Goal: Task Accomplishment & Management: Use online tool/utility

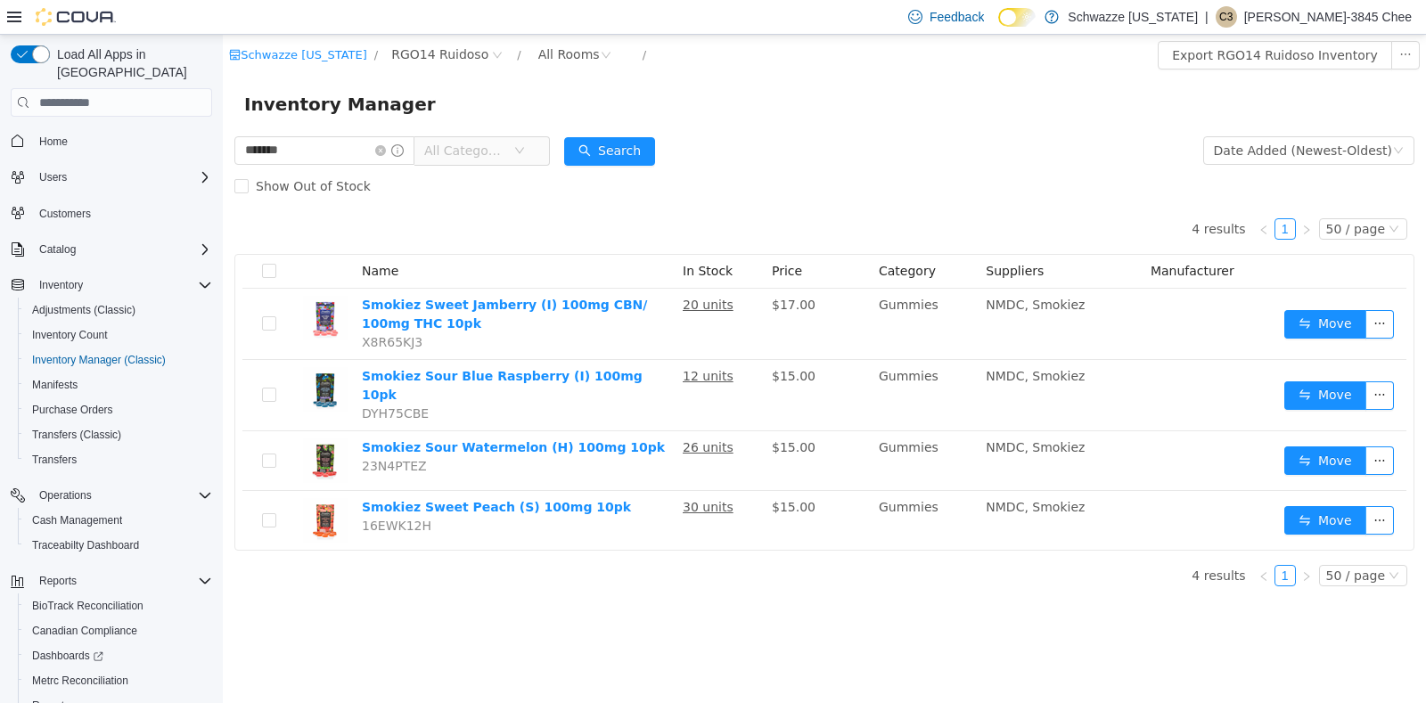
scroll to position [76, 0]
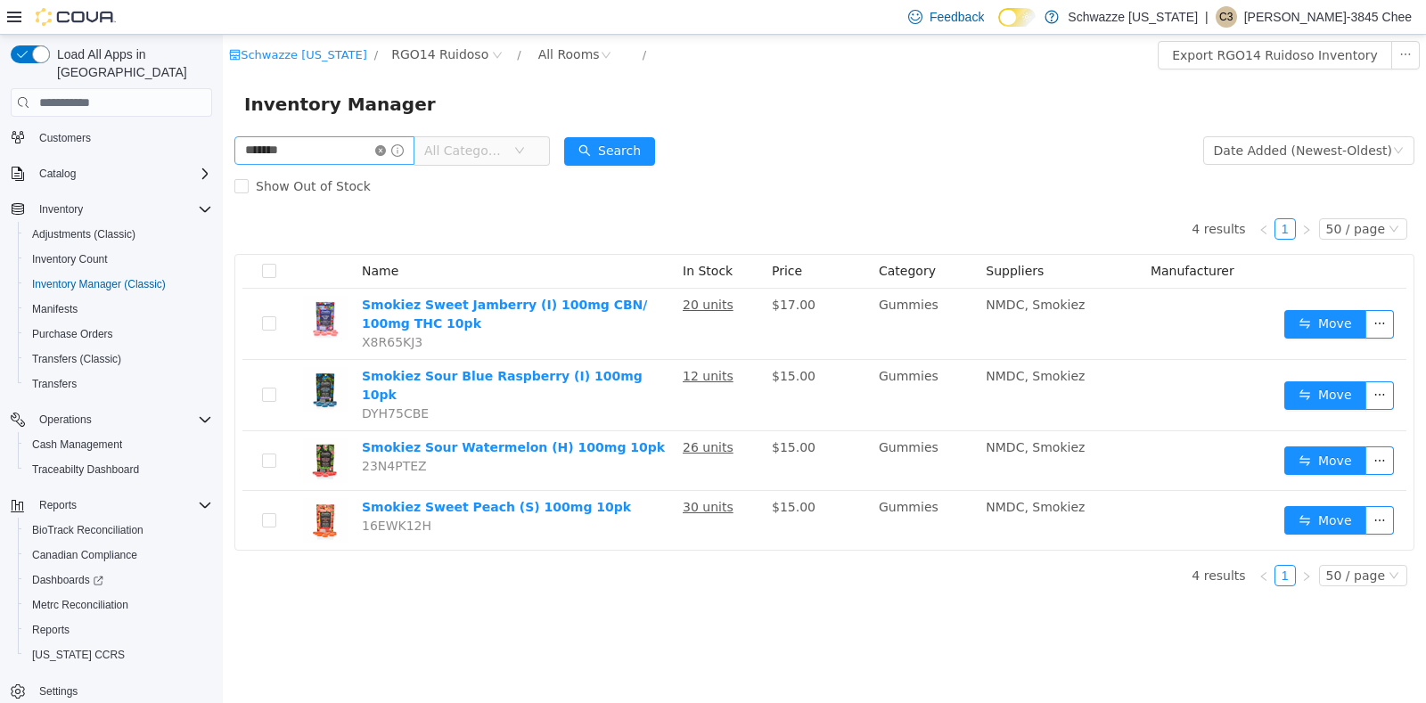
click at [386, 152] on icon "icon: close-circle" at bounding box center [380, 150] width 11 height 11
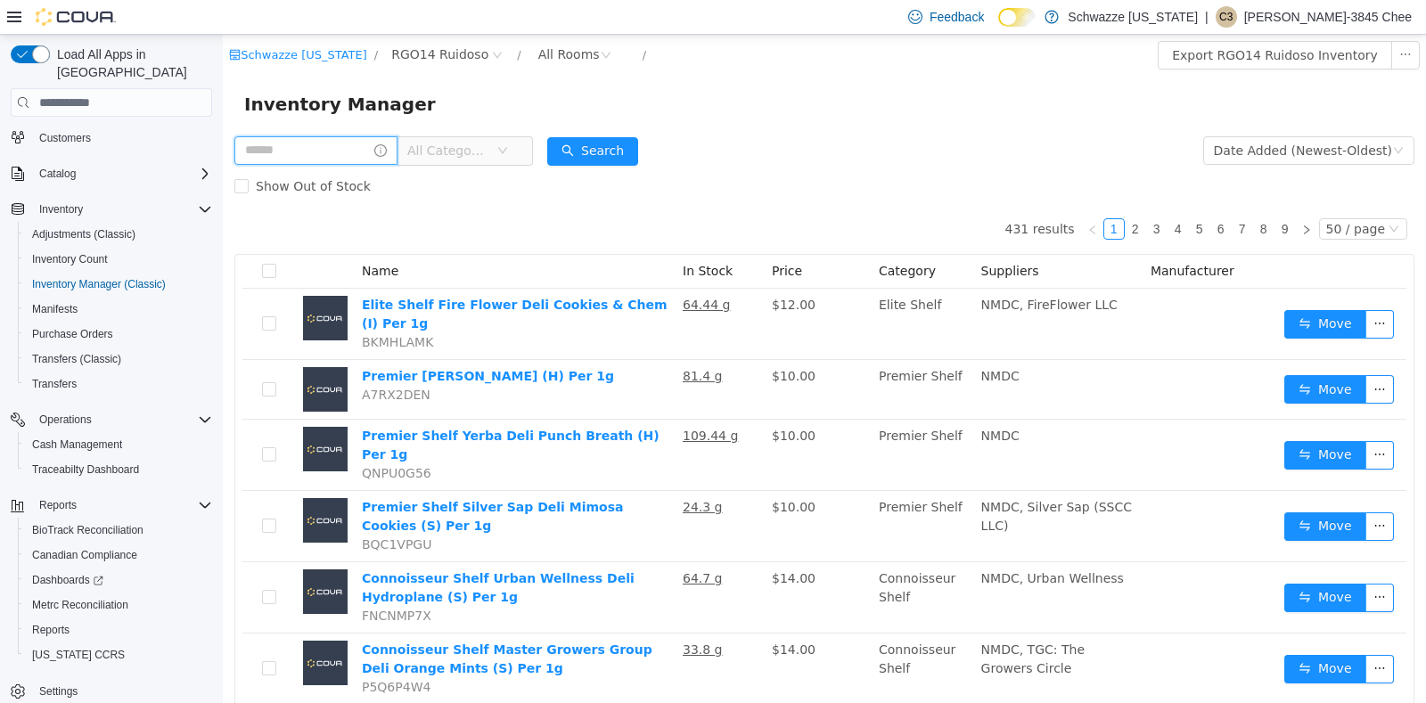
click at [351, 154] on input "text" at bounding box center [315, 150] width 163 height 29
type input "*****"
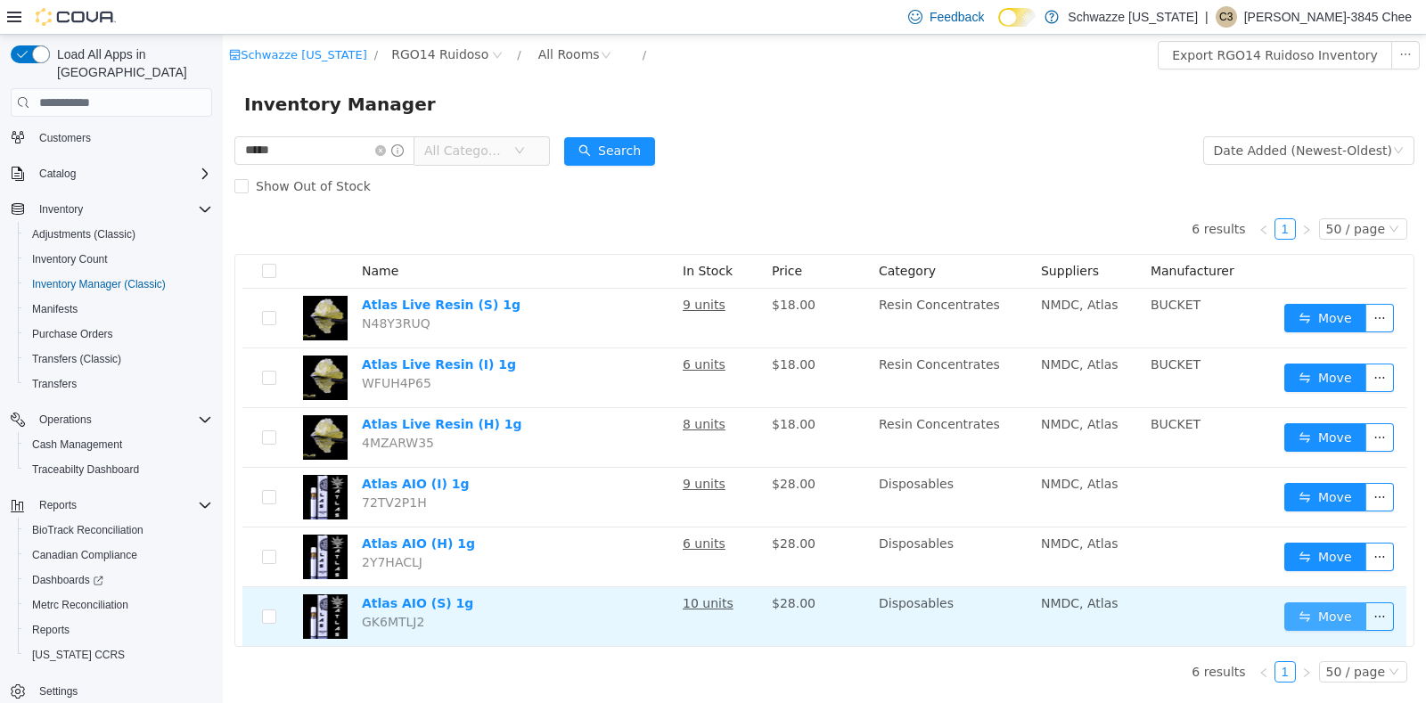
click at [1334, 614] on button "Move" at bounding box center [1326, 617] width 82 height 29
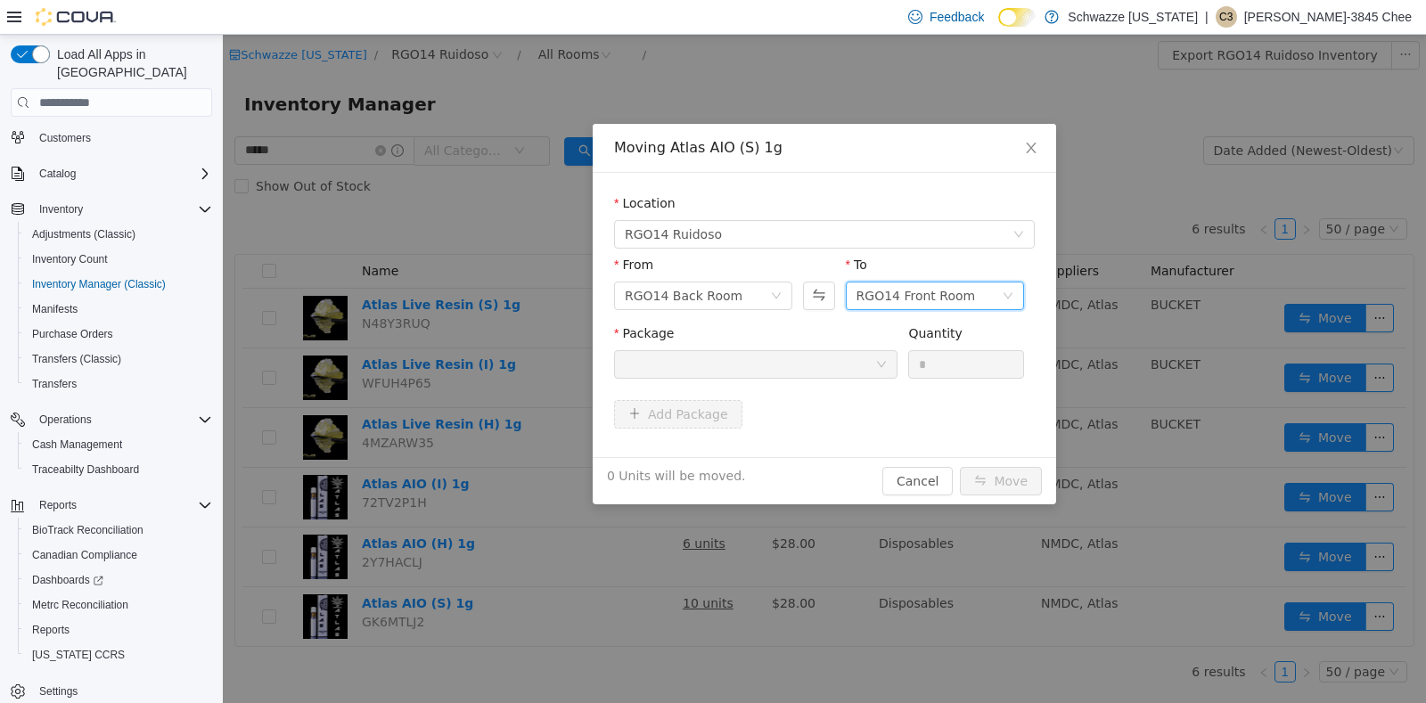
click at [946, 290] on div "RGO14 Front Room" at bounding box center [916, 296] width 119 height 27
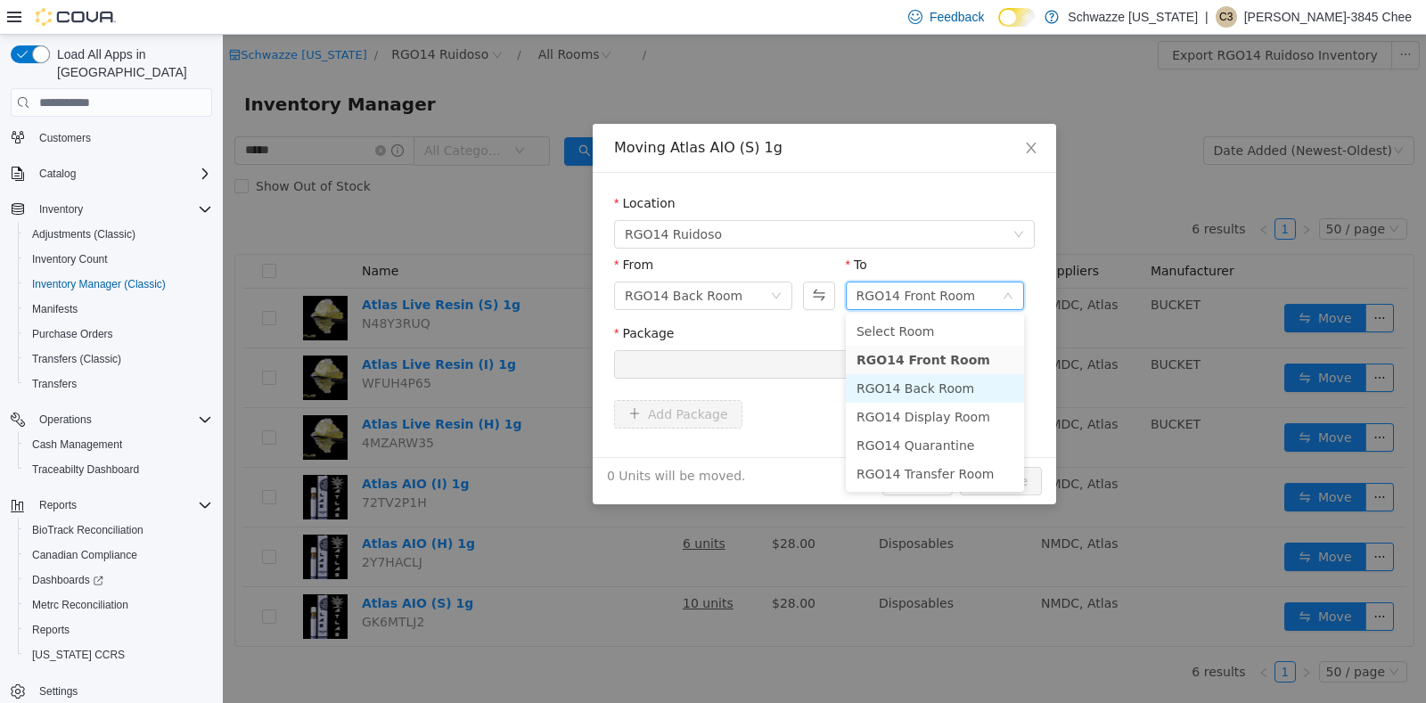
click at [944, 380] on li "RGO14 Back Room" at bounding box center [935, 388] width 178 height 29
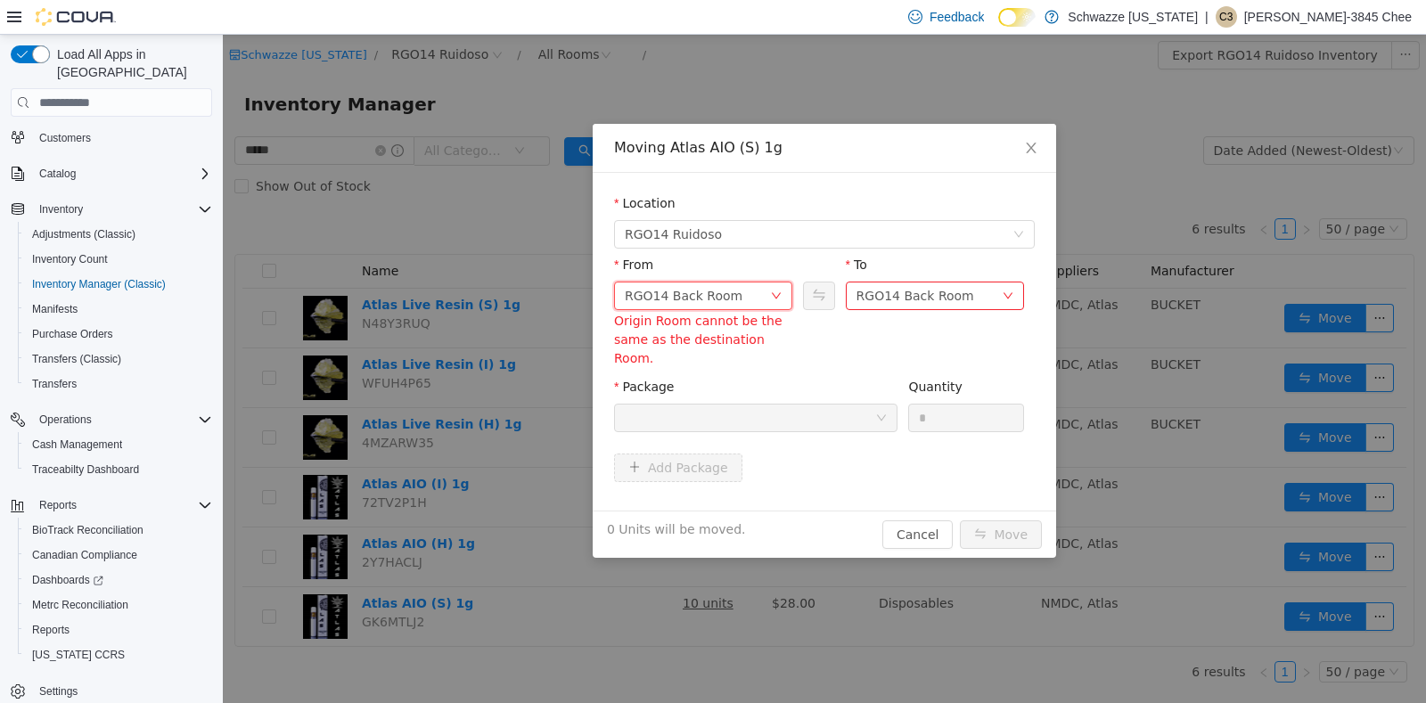
click at [759, 292] on div "RGO14 Back Room" at bounding box center [697, 296] width 145 height 27
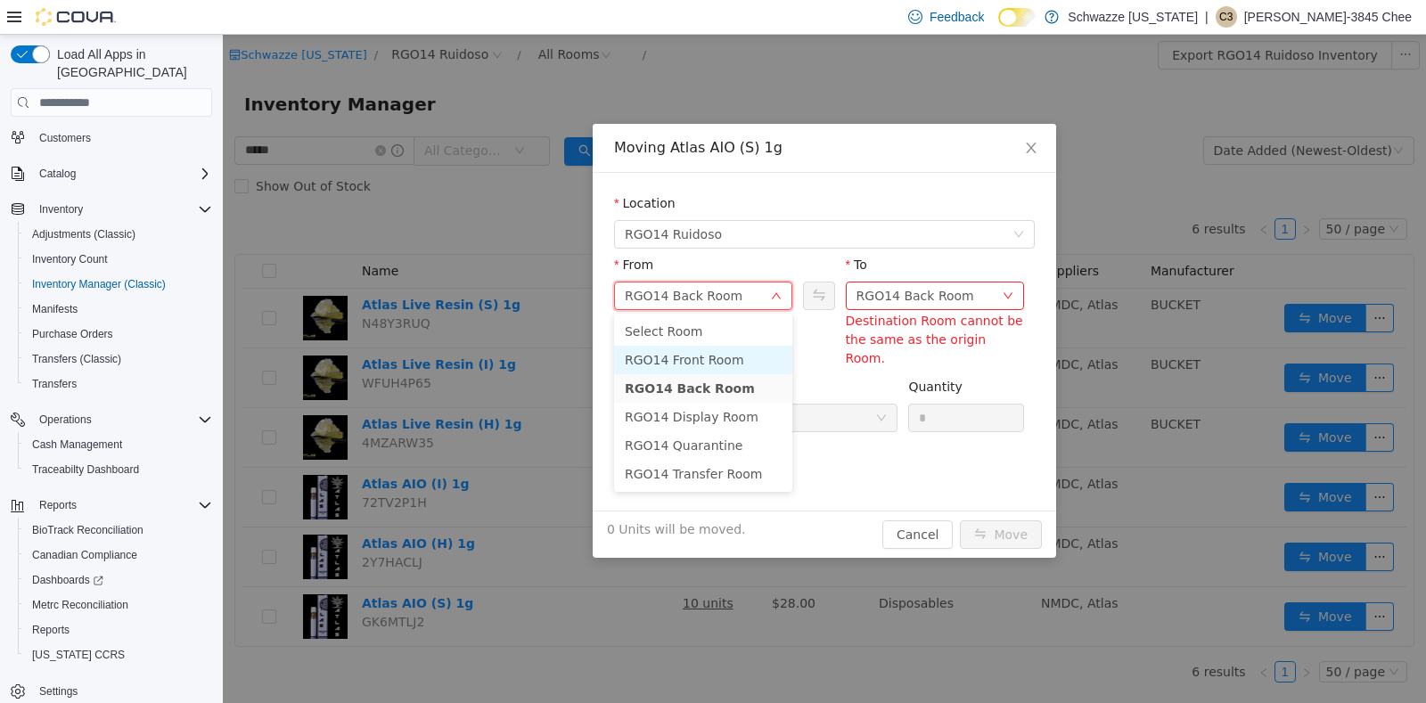
click at [738, 357] on li "RGO14 Front Room" at bounding box center [703, 360] width 178 height 29
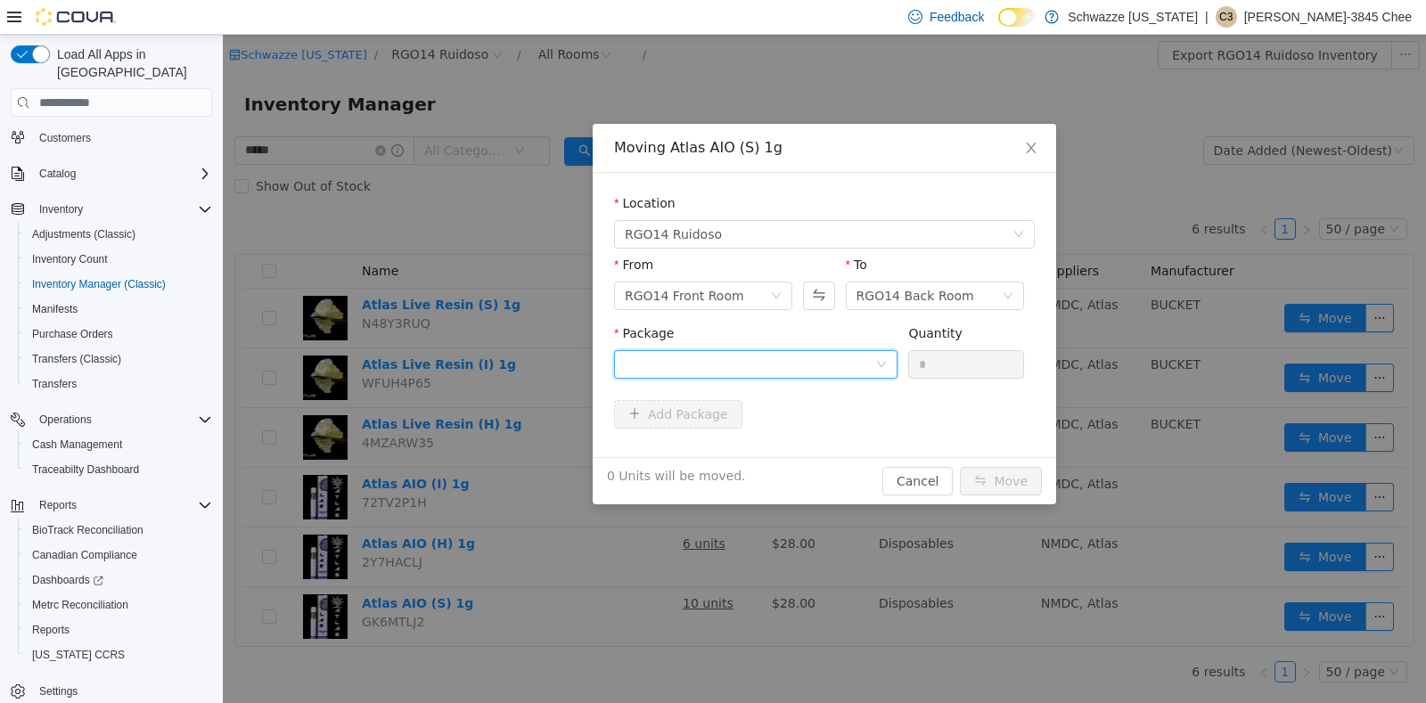
click at [784, 361] on div at bounding box center [750, 364] width 250 height 27
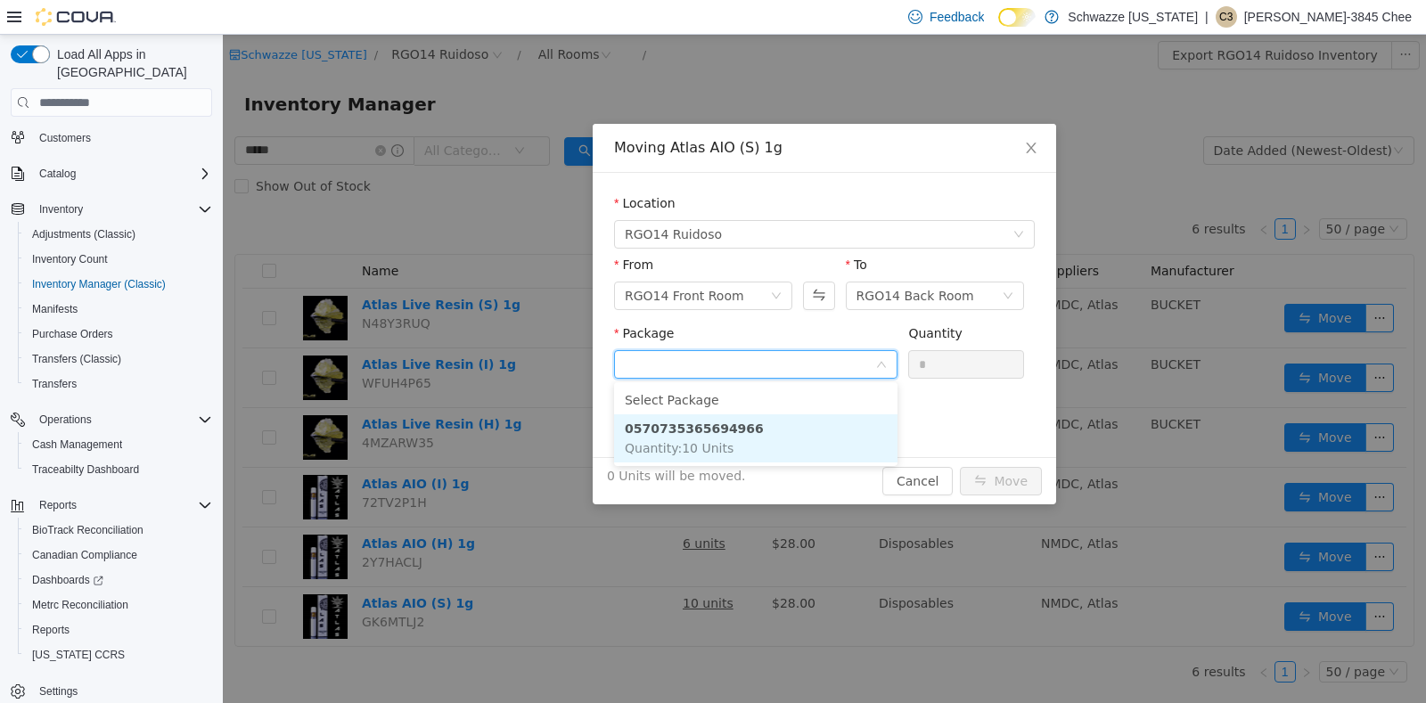
click at [768, 446] on li "0570735365694966 Quantity : 10 Units" at bounding box center [755, 439] width 283 height 48
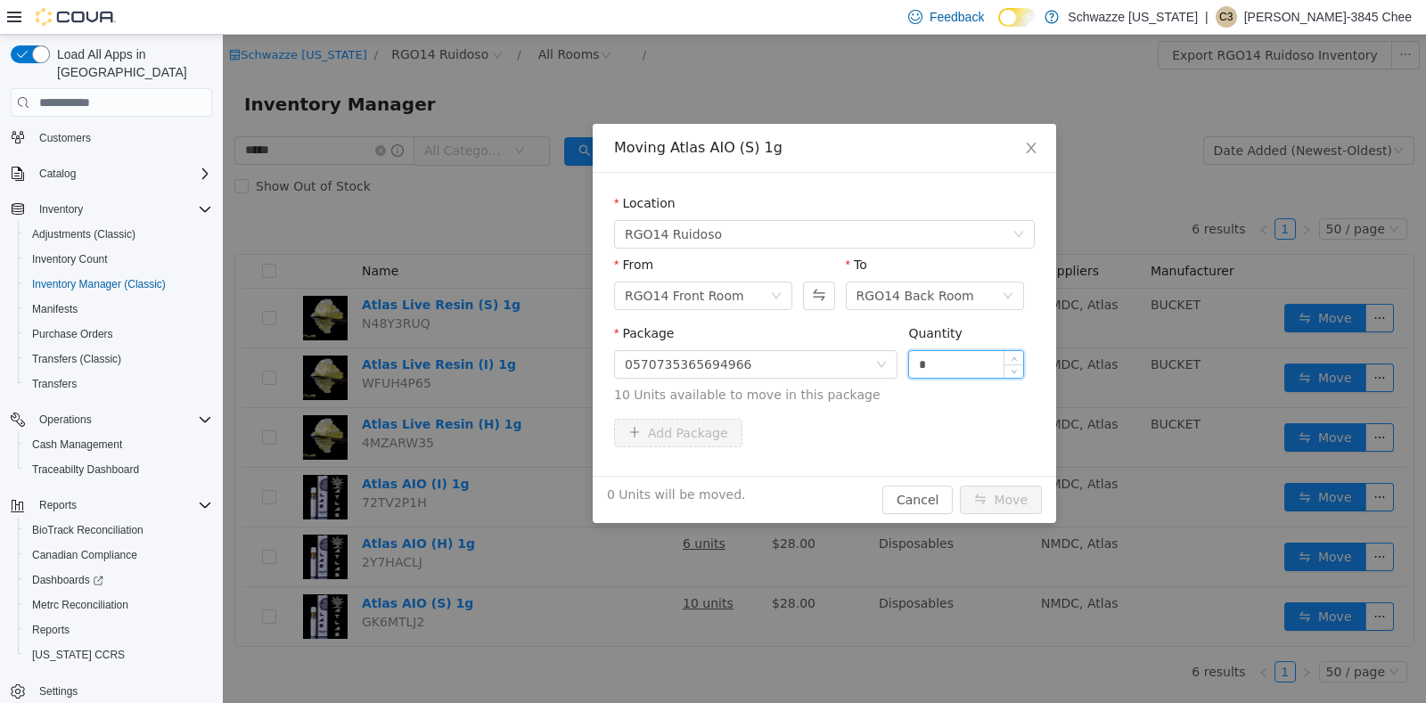
click at [948, 355] on input "*" at bounding box center [966, 364] width 114 height 27
type input "*"
click at [1006, 497] on button "Move" at bounding box center [1001, 500] width 82 height 29
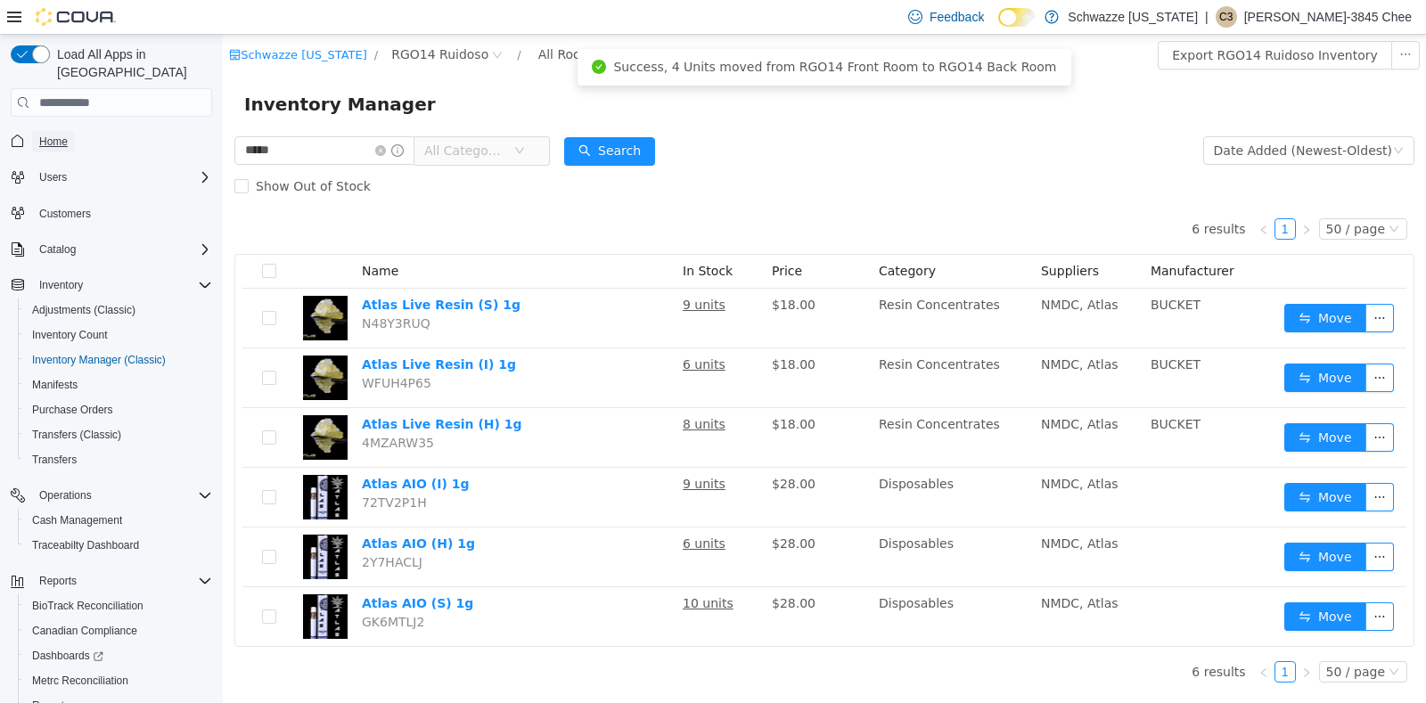
click at [60, 135] on span "Home" at bounding box center [53, 142] width 29 height 14
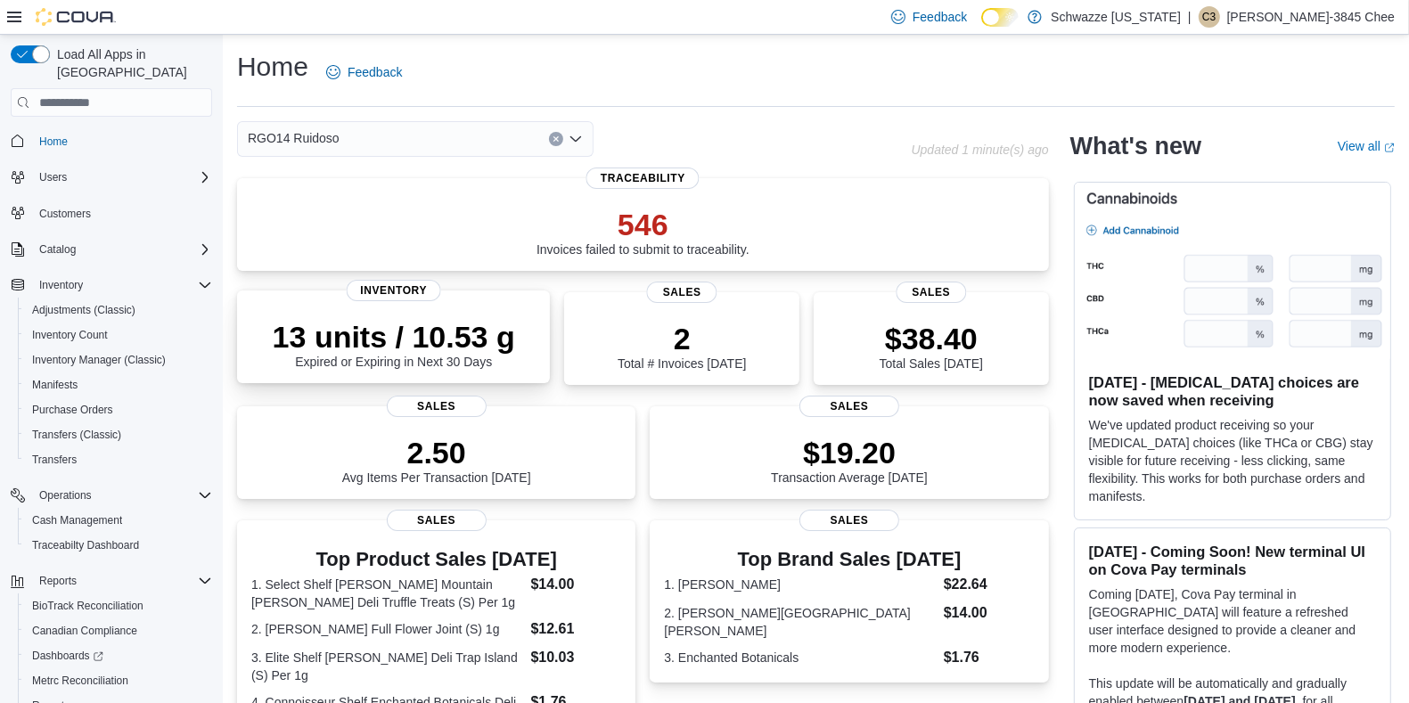
click at [456, 341] on p "13 units / 10.53 g" at bounding box center [394, 337] width 242 height 36
